Goal: Task Accomplishment & Management: Manage account settings

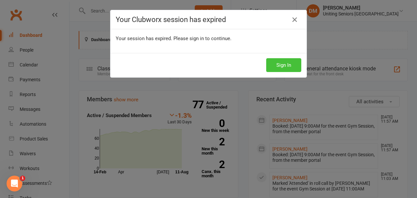
click at [281, 63] on button "Sign In" at bounding box center [284, 65] width 35 height 14
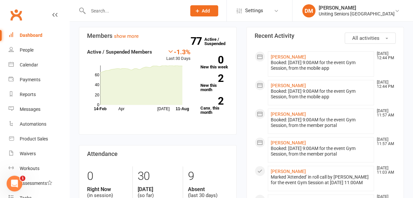
scroll to position [61, 0]
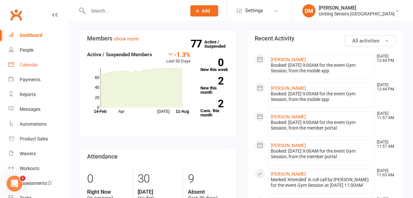
click at [20, 62] on div "Calendar" at bounding box center [29, 64] width 18 height 5
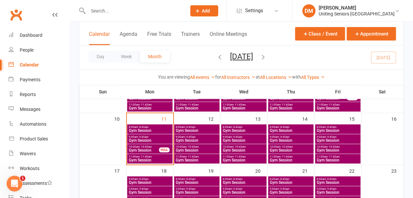
scroll to position [131, 0]
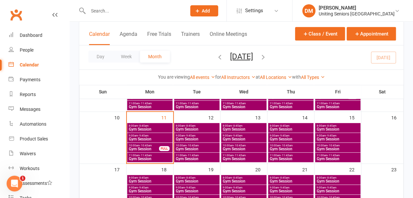
click at [207, 135] on span "9:00am - 9:45am" at bounding box center [196, 135] width 43 height 3
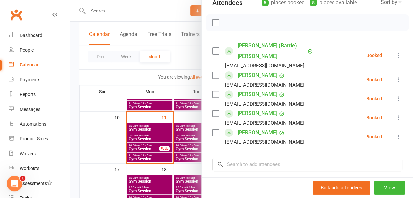
scroll to position [0, 0]
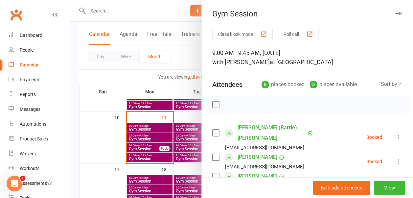
click at [395, 13] on icon "button" at bounding box center [398, 13] width 7 height 4
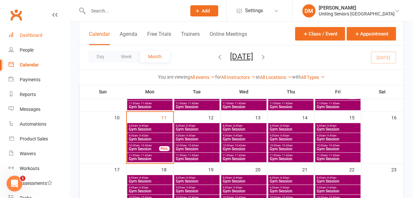
click at [34, 33] on div "Dashboard" at bounding box center [31, 34] width 23 height 5
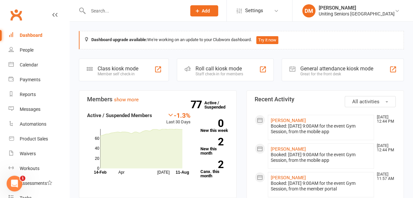
click at [108, 8] on input "text" at bounding box center [134, 10] width 96 height 9
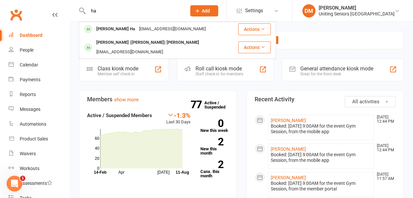
type input "h"
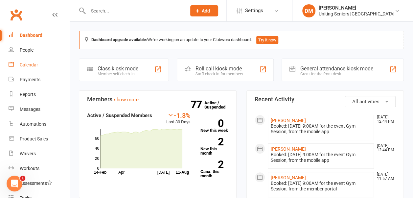
click at [35, 65] on div "Calendar" at bounding box center [29, 64] width 18 height 5
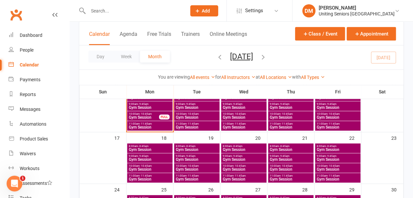
scroll to position [163, 0]
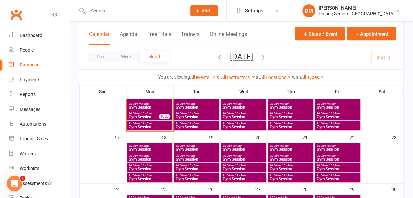
click at [165, 124] on span "11:00am - 11:45am" at bounding box center [149, 123] width 43 height 3
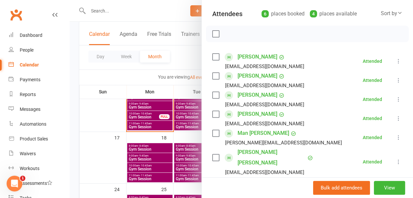
scroll to position [72, 0]
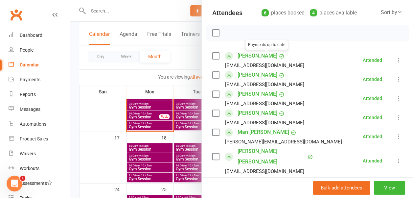
click at [133, 12] on div at bounding box center [241, 99] width 343 height 198
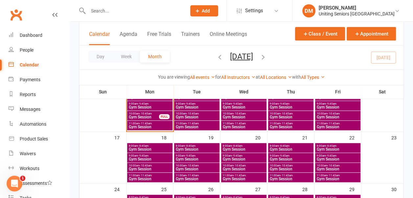
click at [126, 10] on input "text" at bounding box center [134, 10] width 96 height 9
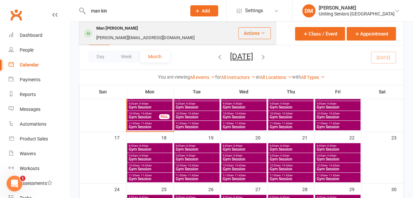
type input "man kin"
click at [116, 32] on div "Man [PERSON_NAME]" at bounding box center [117, 29] width 46 height 10
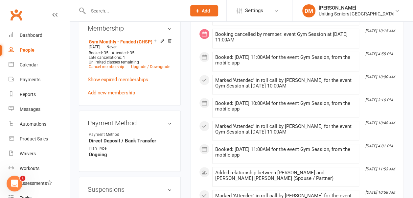
scroll to position [500, 0]
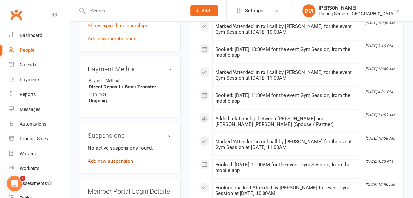
click at [110, 158] on link "Add new suspension" at bounding box center [110, 161] width 45 height 6
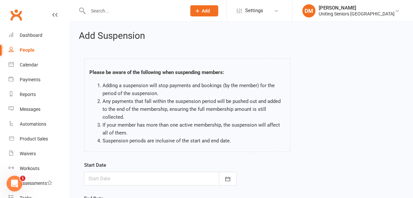
click at [106, 176] on div at bounding box center [160, 178] width 152 height 14
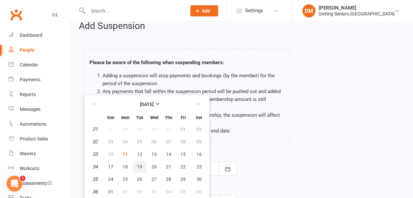
click at [138, 164] on span "19" at bounding box center [139, 166] width 5 height 5
type input "19 Aug 2025"
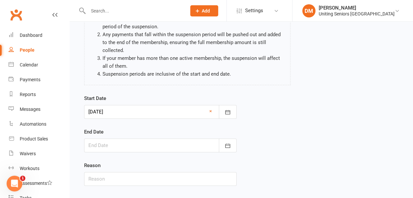
scroll to position [79, 0]
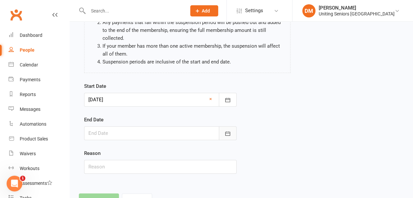
click at [224, 130] on icon "button" at bounding box center [227, 133] width 7 height 7
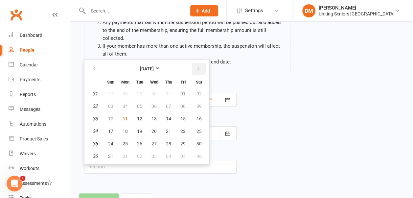
click at [195, 69] on button "button" at bounding box center [199, 69] width 14 height 12
click at [139, 142] on span "30" at bounding box center [139, 143] width 5 height 5
type input "30 Sep 2025"
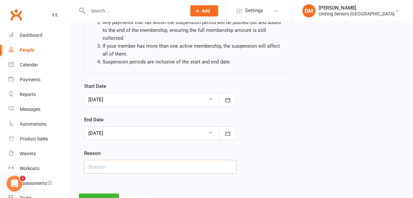
click at [127, 163] on input "text" at bounding box center [160, 167] width 152 height 14
type input "Overseas"
click at [270, 147] on div "Start Date 19 Aug 2025 August 2025 Sun Mon Tue Wed Thu Fri Sat 31 27 28 29 30 3…" at bounding box center [241, 132] width 324 height 100
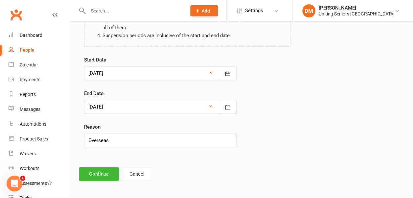
scroll to position [105, 0]
drag, startPoint x: 104, startPoint y: 171, endPoint x: 116, endPoint y: 169, distance: 11.9
click at [116, 169] on button "Continue" at bounding box center [99, 173] width 40 height 14
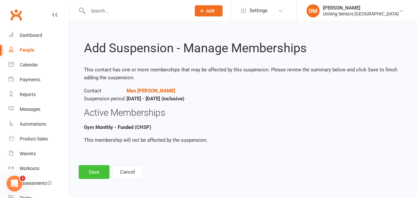
click at [98, 167] on button "Save" at bounding box center [94, 172] width 31 height 14
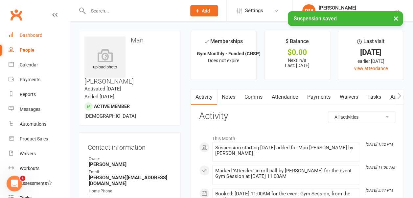
click at [31, 38] on div "Dashboard" at bounding box center [31, 34] width 23 height 5
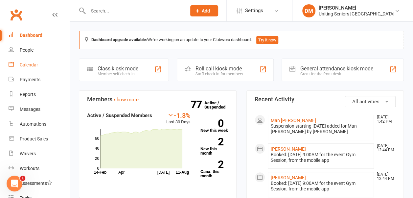
click at [28, 66] on div "Calendar" at bounding box center [29, 64] width 18 height 5
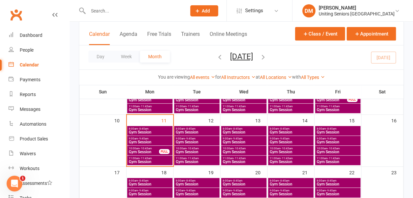
scroll to position [129, 0]
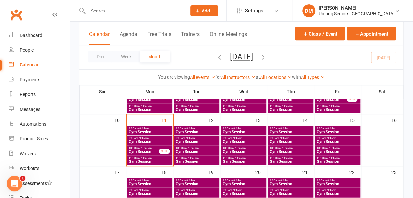
click at [272, 135] on div "9:00am - 9:45am Gym Session" at bounding box center [290, 140] width 45 height 10
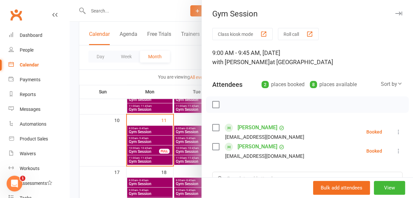
click at [395, 12] on icon "button" at bounding box center [398, 13] width 7 height 4
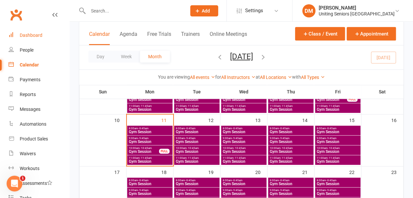
click at [38, 33] on div "Dashboard" at bounding box center [31, 34] width 23 height 5
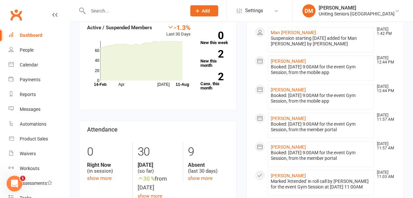
scroll to position [88, 0]
click at [33, 67] on div "Calendar" at bounding box center [29, 64] width 18 height 5
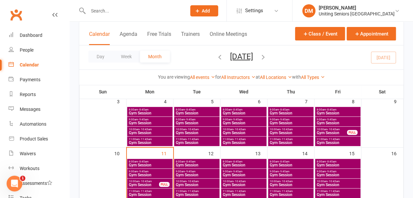
scroll to position [149, 0]
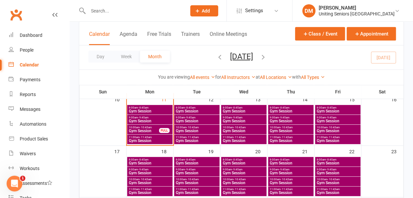
click at [252, 168] on span "9:00am - 9:45am" at bounding box center [243, 169] width 43 height 3
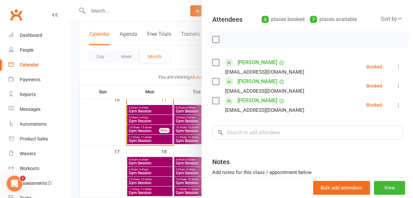
scroll to position [0, 0]
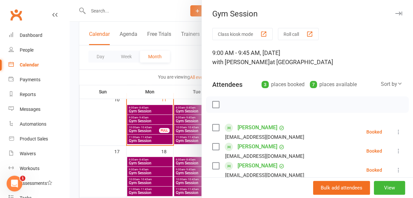
click at [395, 13] on icon "button" at bounding box center [398, 13] width 7 height 4
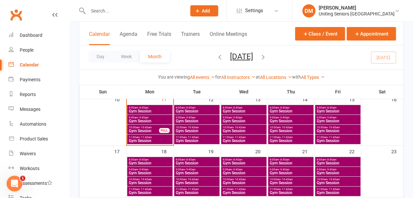
click at [193, 117] on span "- 9:45am" at bounding box center [190, 117] width 11 height 3
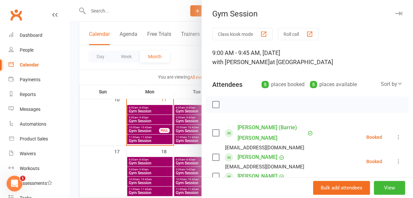
click at [395, 12] on icon "button" at bounding box center [398, 13] width 7 height 4
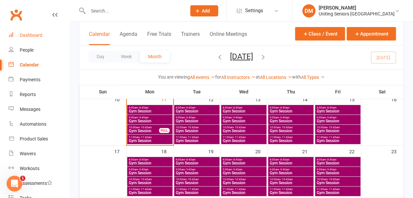
click at [32, 35] on div "Dashboard" at bounding box center [31, 34] width 23 height 5
